Goal: Information Seeking & Learning: Check status

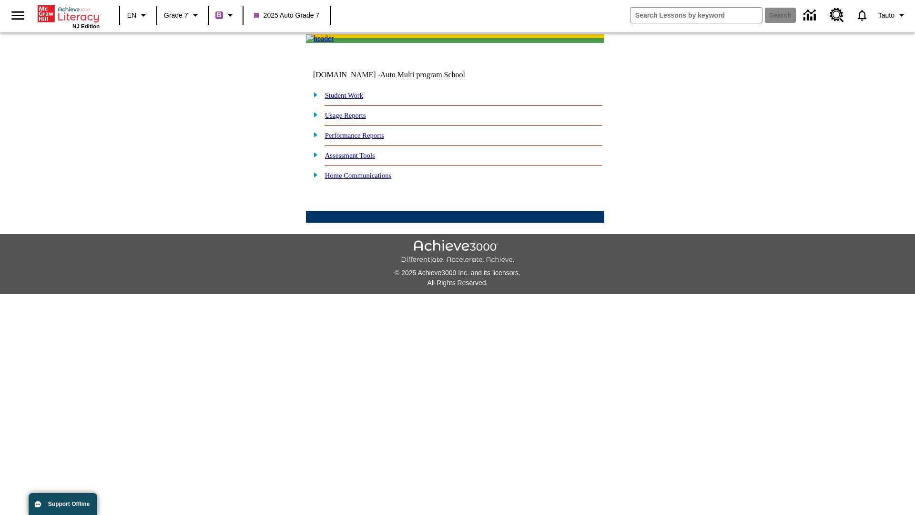
click at [365, 139] on link "Performance Reports" at bounding box center [354, 136] width 59 height 8
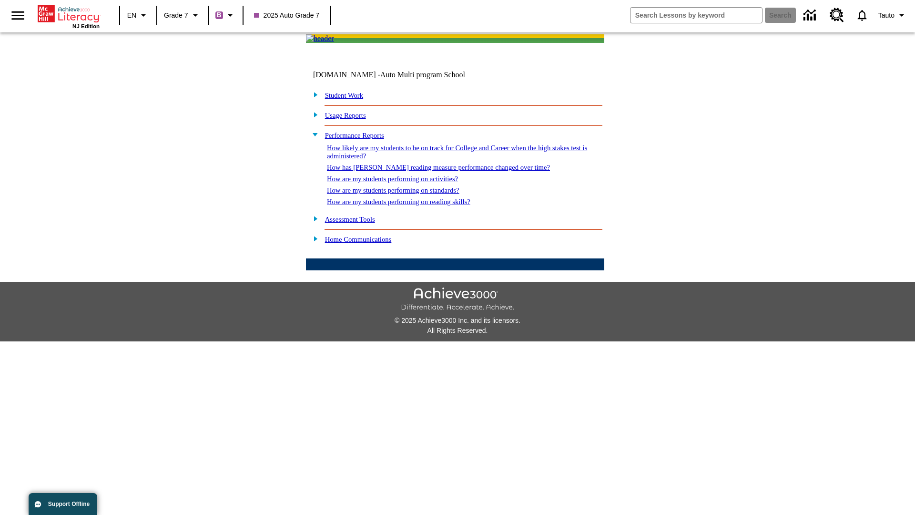
click at [408, 205] on link "How are my students performing on reading skills?" at bounding box center [398, 202] width 143 height 8
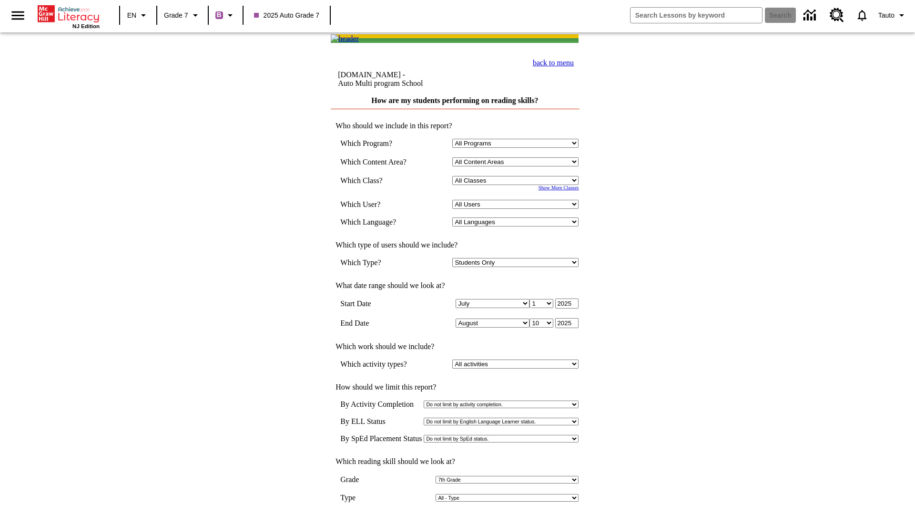
select select "2"
click at [456, 514] on input "View Report" at bounding box center [455, 524] width 46 height 10
select select "2348140"
